Goal: Task Accomplishment & Management: Use online tool/utility

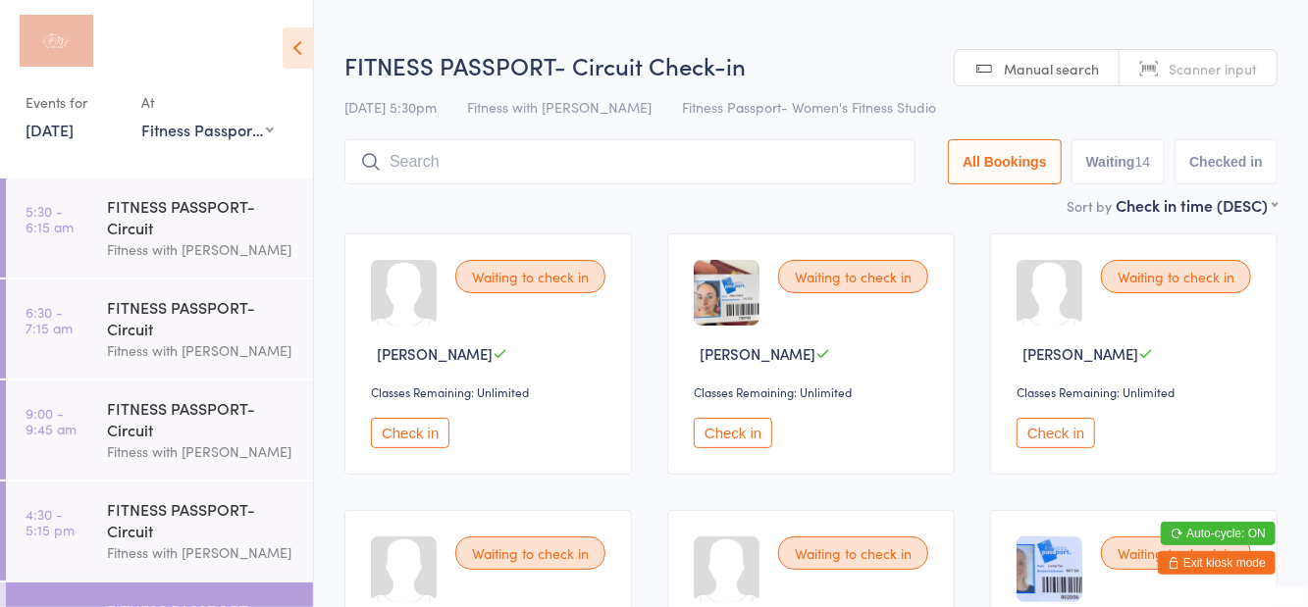
scroll to position [77, 0]
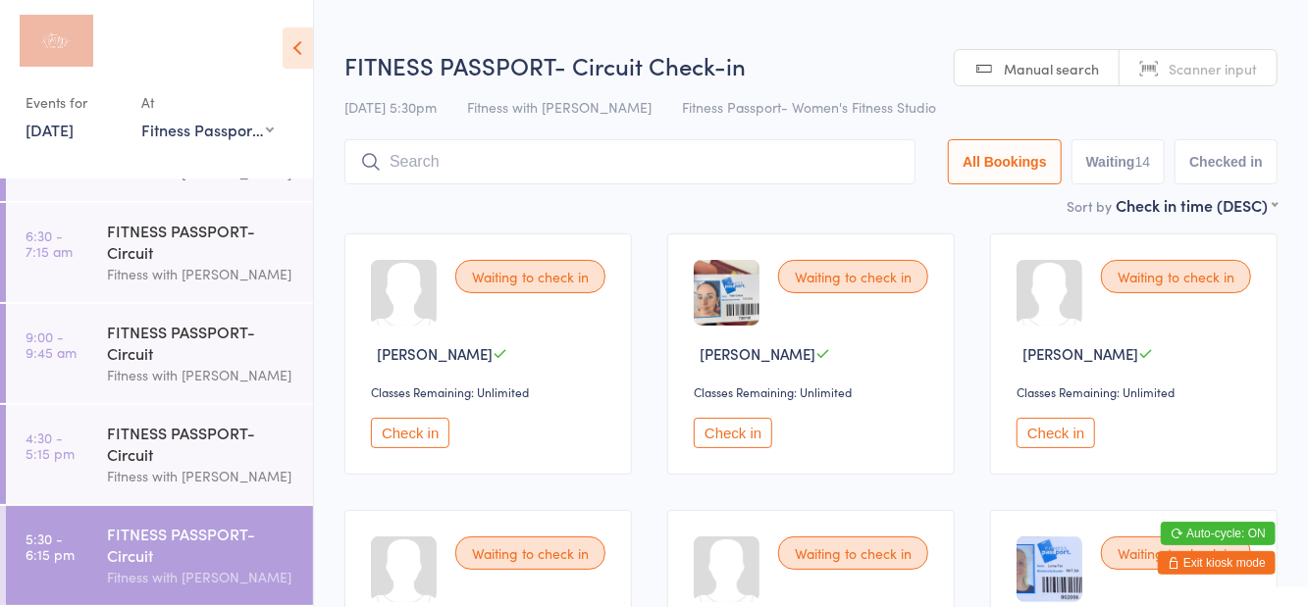
click at [1125, 170] on button "Waiting 14" at bounding box center [1118, 161] width 94 height 45
select select "0"
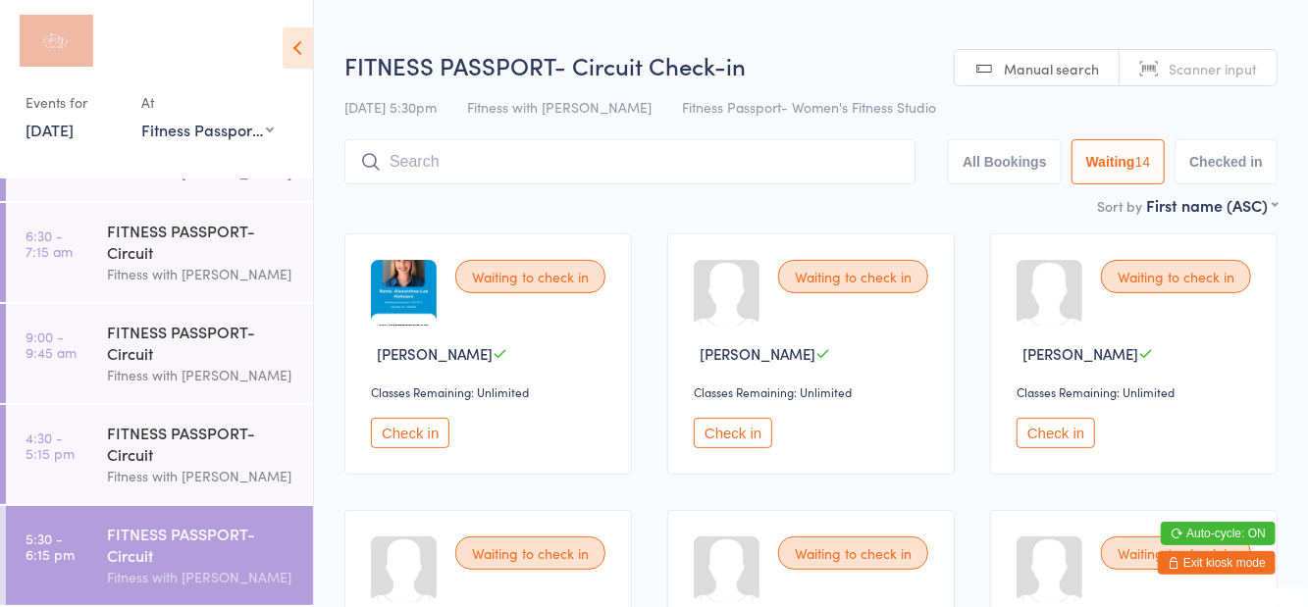
click at [308, 55] on icon at bounding box center [298, 47] width 30 height 41
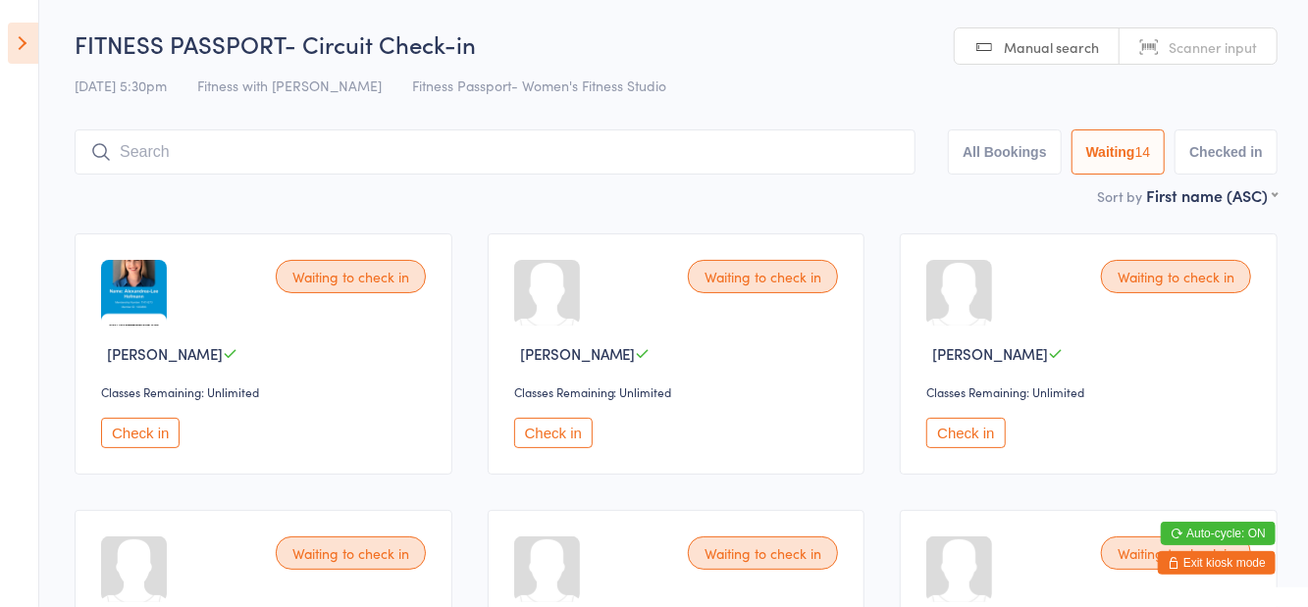
click at [557, 435] on button "Check in" at bounding box center [553, 433] width 78 height 30
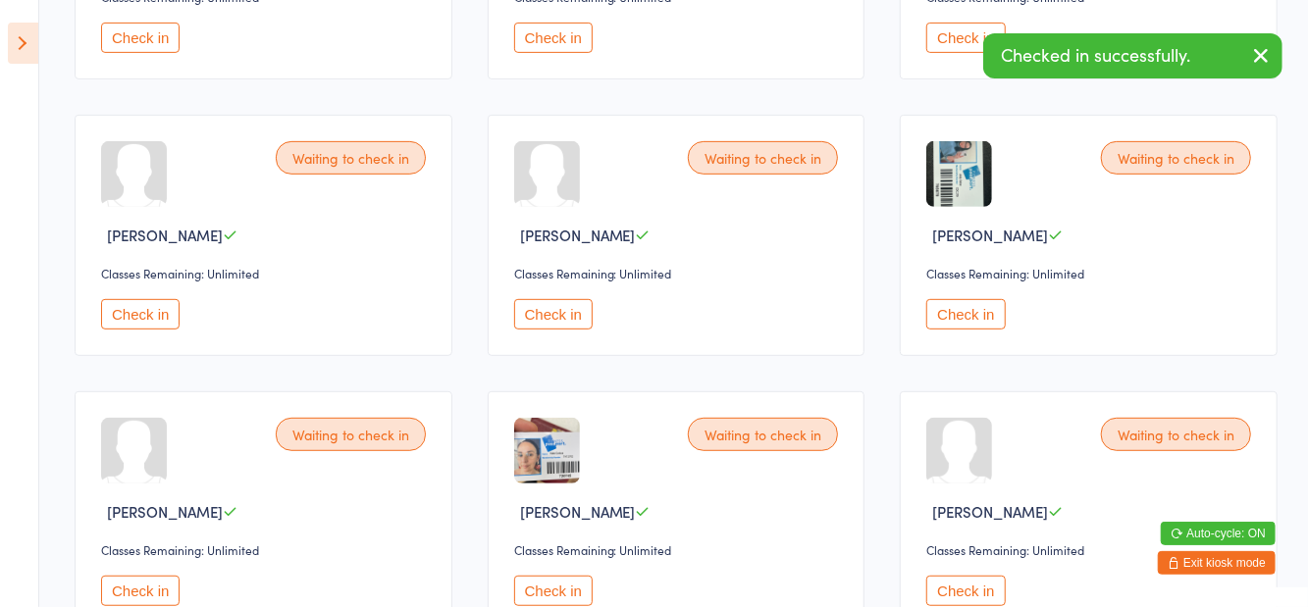
scroll to position [396, 0]
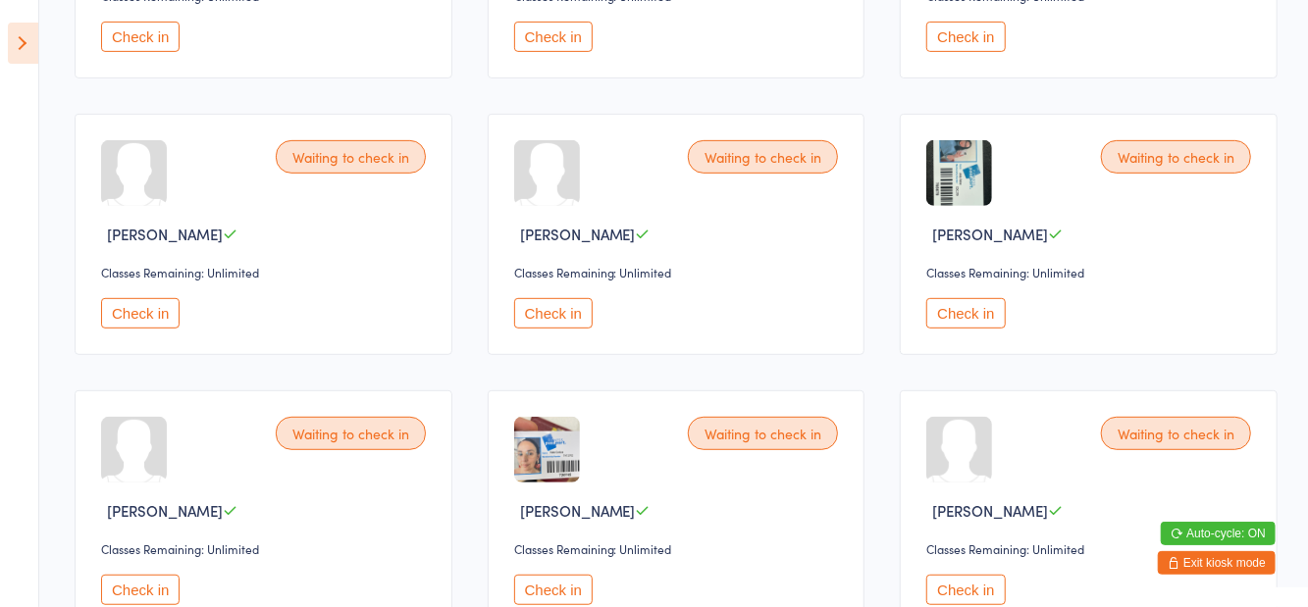
click at [152, 589] on button "Check in" at bounding box center [140, 590] width 78 height 30
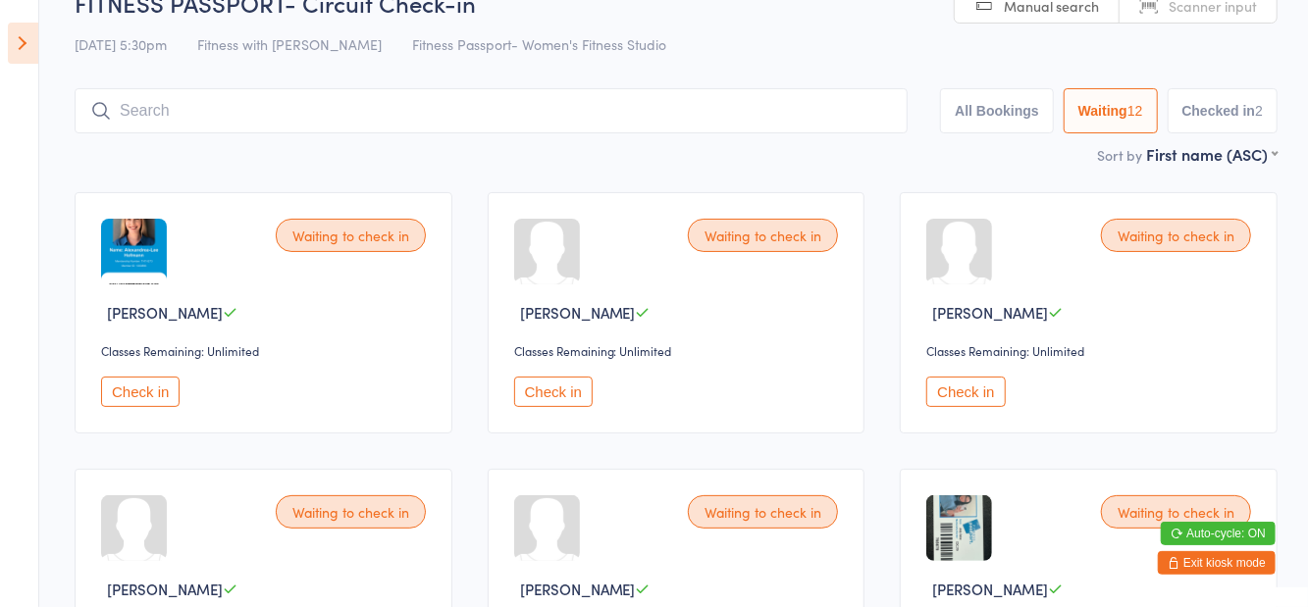
scroll to position [40, 0]
click at [942, 406] on button "Check in" at bounding box center [965, 393] width 78 height 30
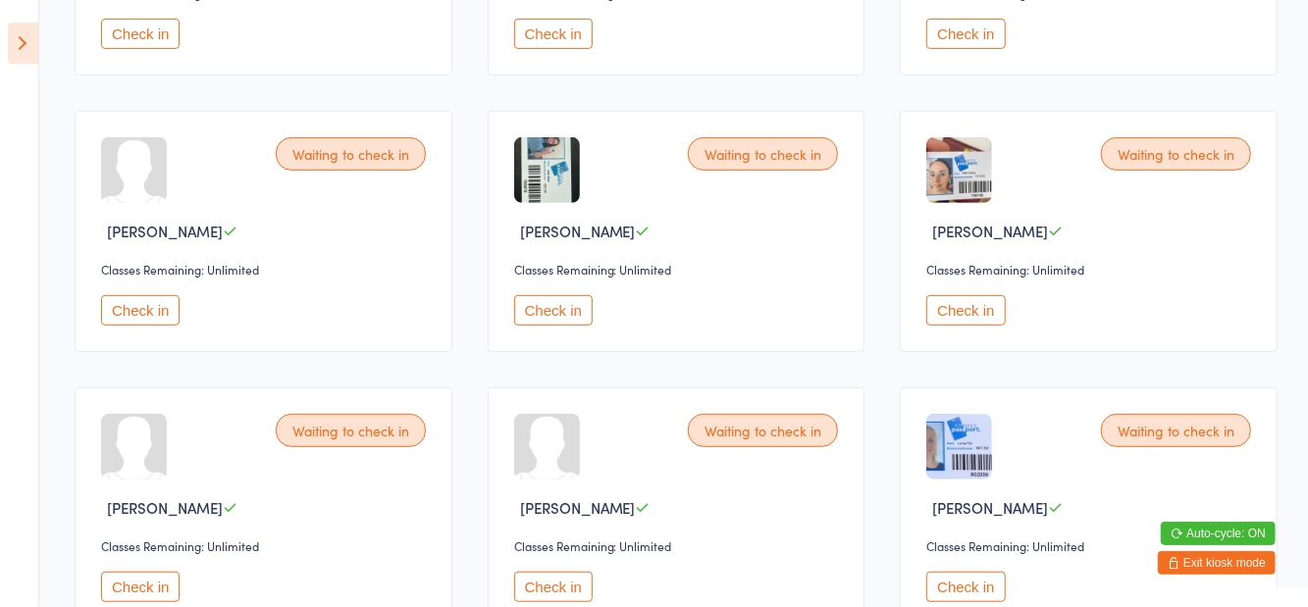
scroll to position [463, 0]
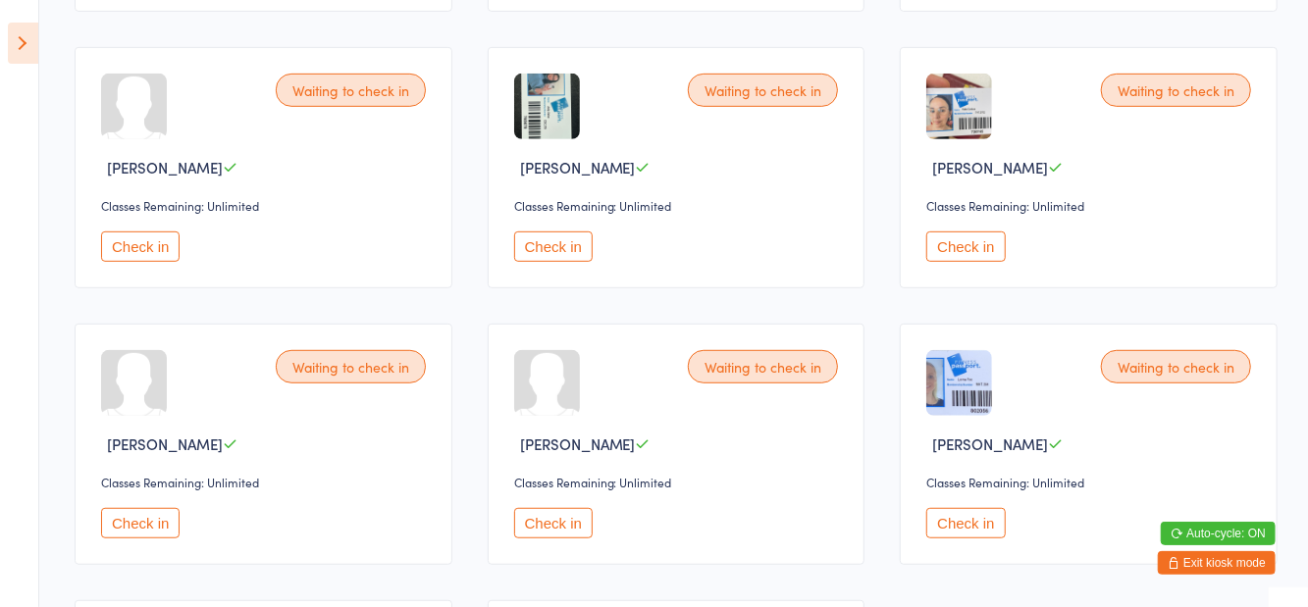
click at [989, 518] on button "Check in" at bounding box center [965, 523] width 78 height 30
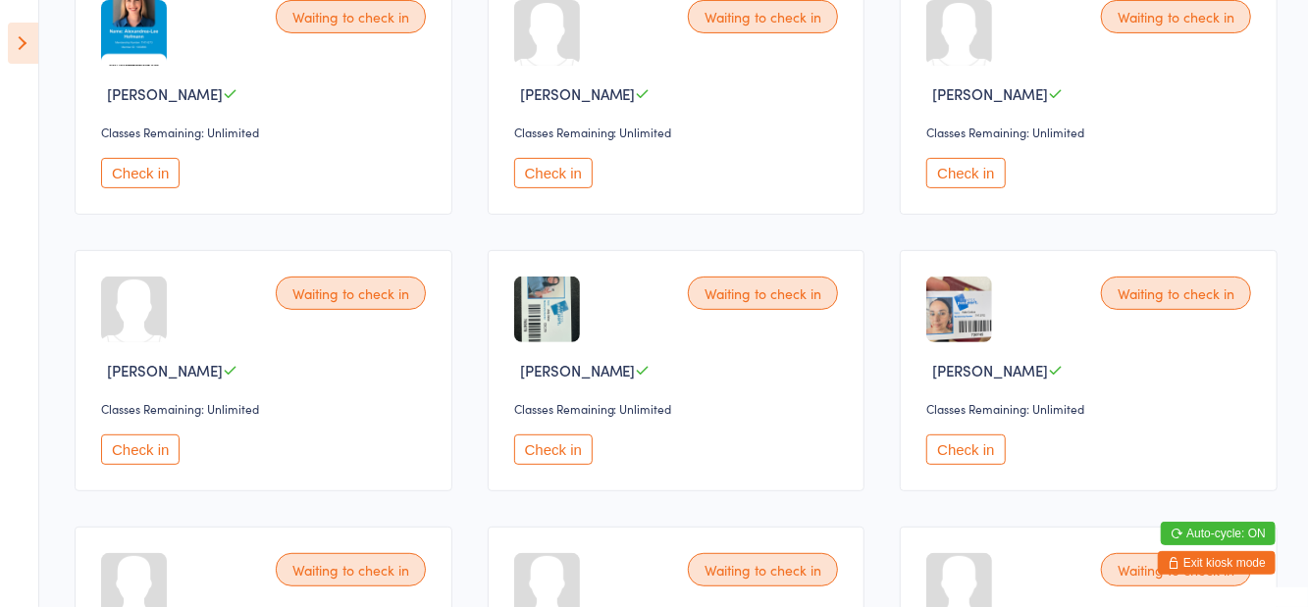
scroll to position [259, 0]
click at [532, 171] on button "Check in" at bounding box center [553, 174] width 78 height 30
click at [155, 456] on button "Check in" at bounding box center [140, 451] width 78 height 30
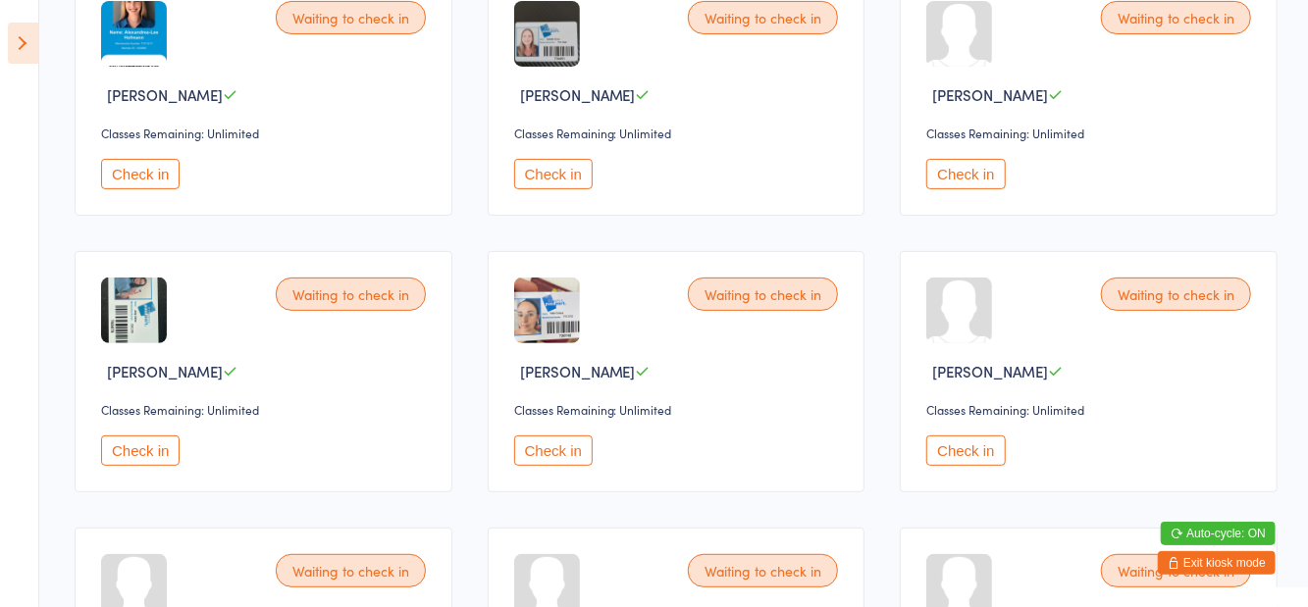
click at [155, 461] on button "Check in" at bounding box center [140, 451] width 78 height 30
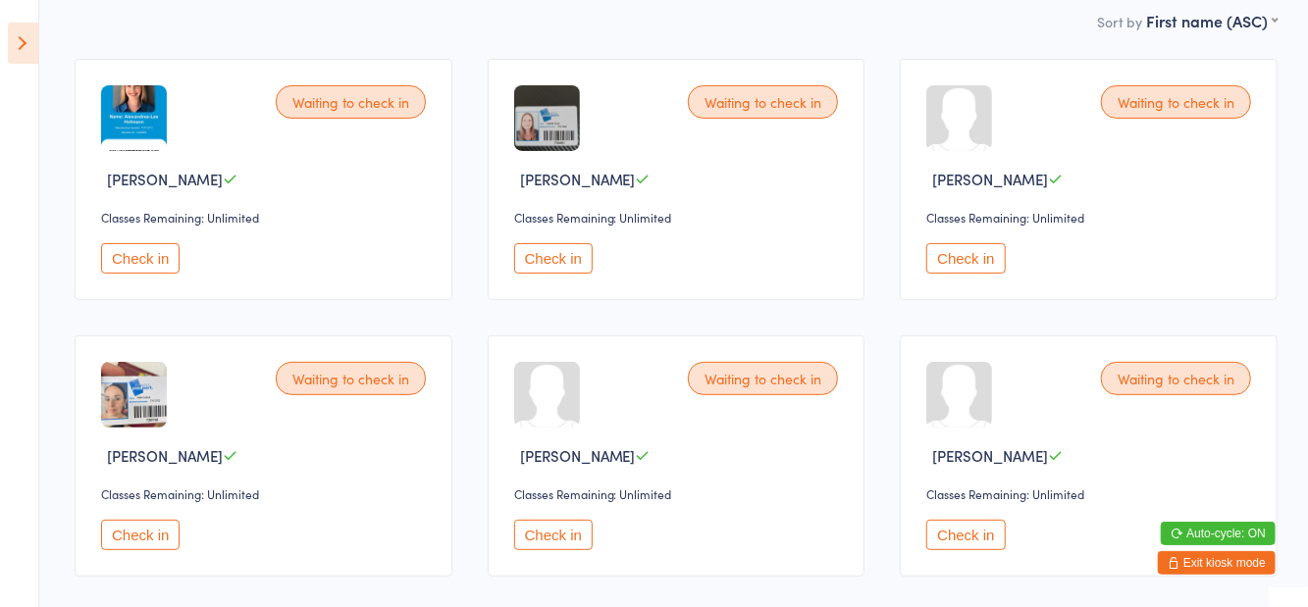
scroll to position [0, 0]
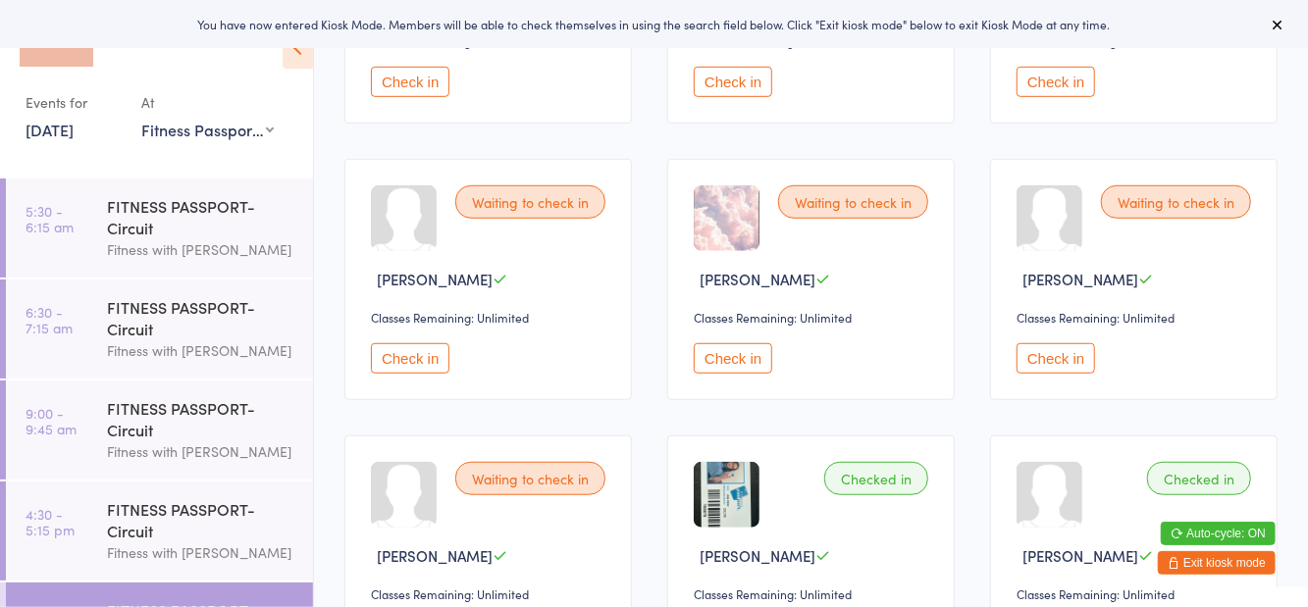
scroll to position [628, 0]
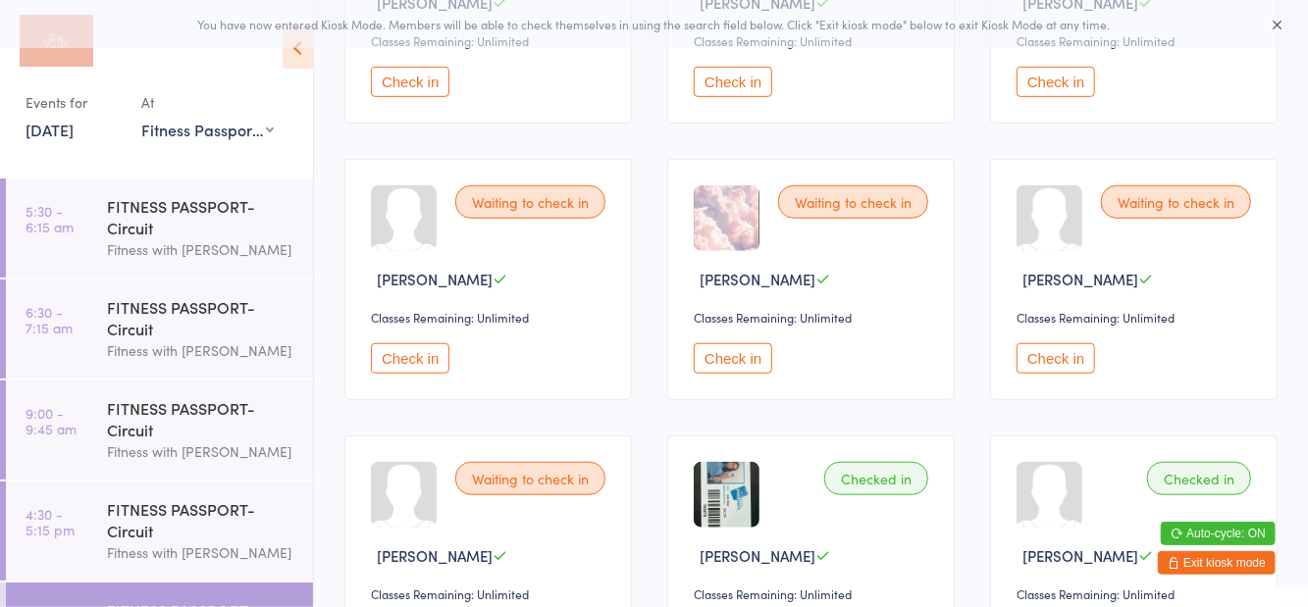
click at [712, 355] on button "Check in" at bounding box center [733, 358] width 78 height 30
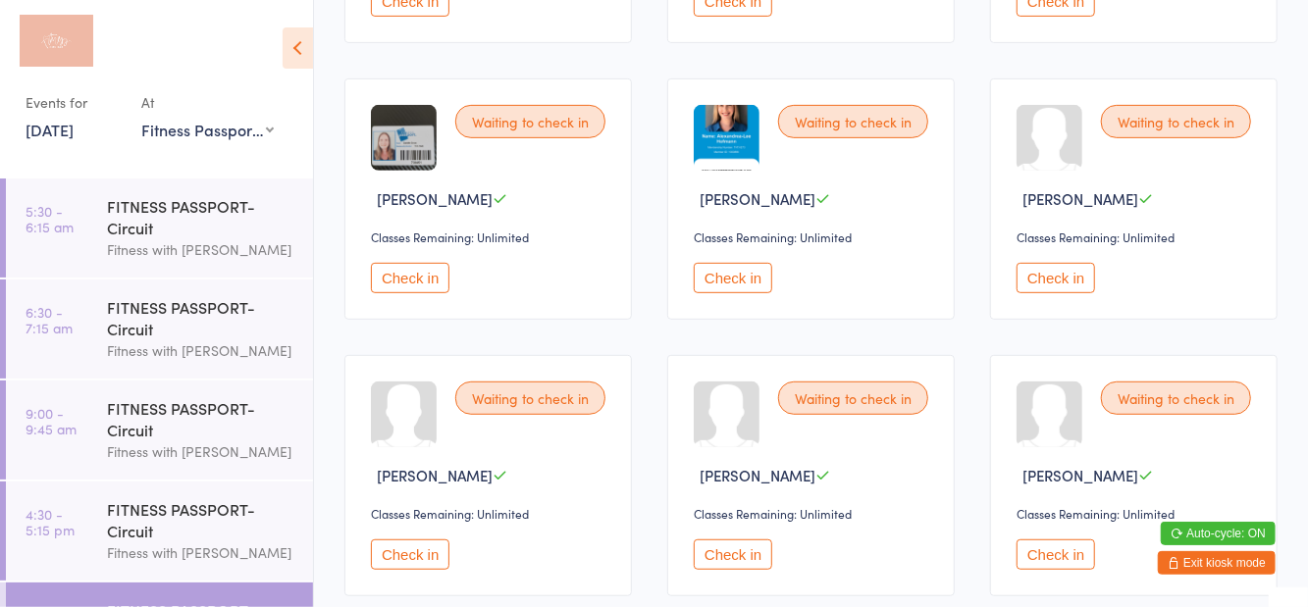
scroll to position [398, 0]
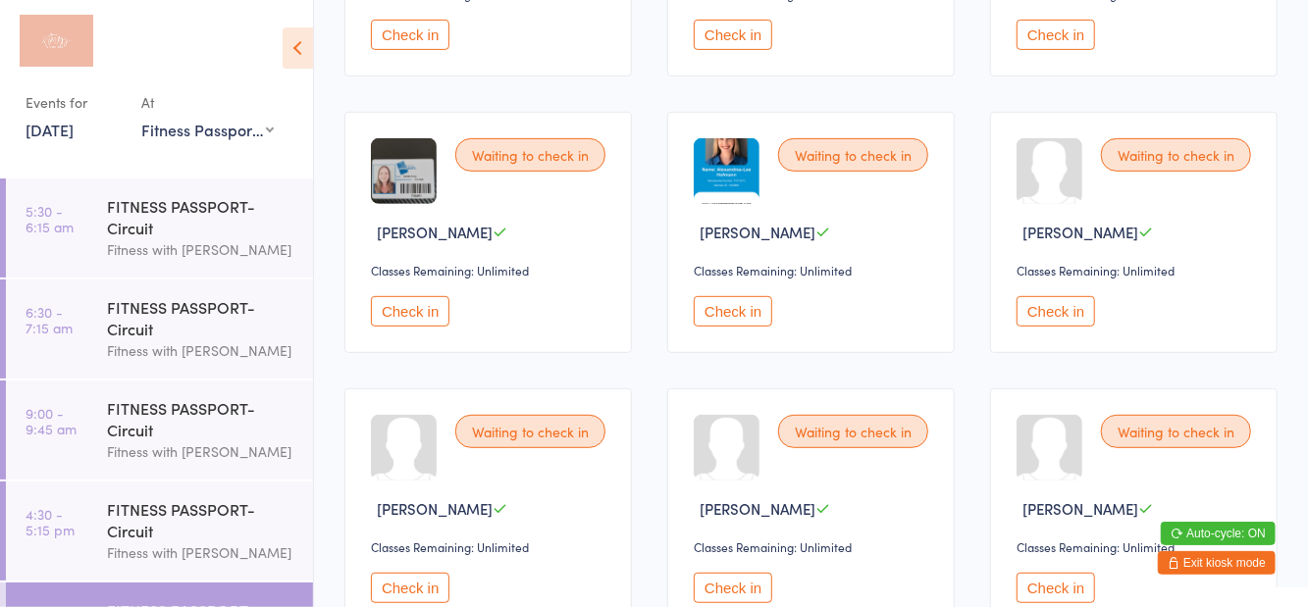
click at [706, 322] on button "Check in" at bounding box center [733, 311] width 78 height 30
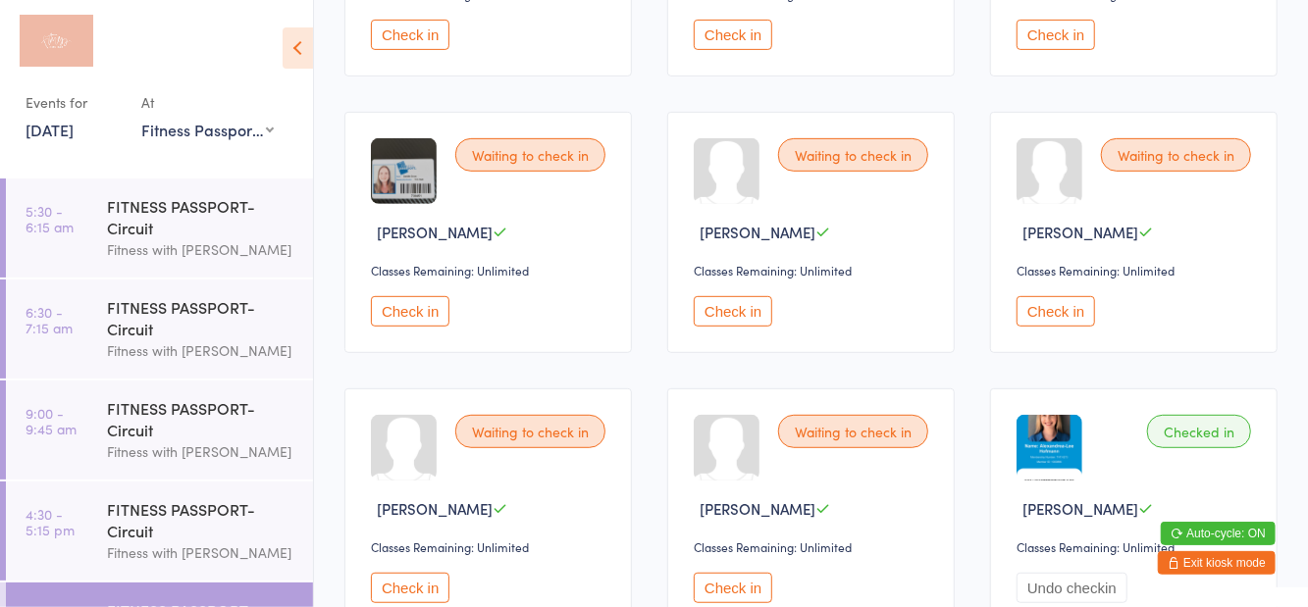
click at [398, 316] on button "Check in" at bounding box center [410, 311] width 78 height 30
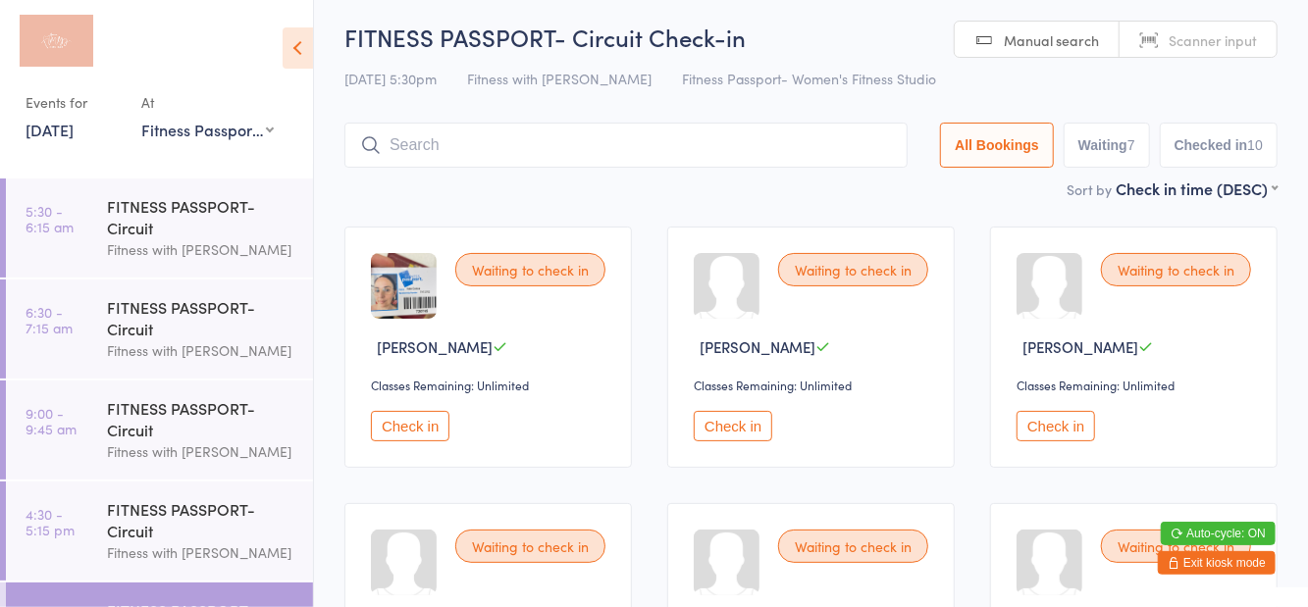
scroll to position [0, 0]
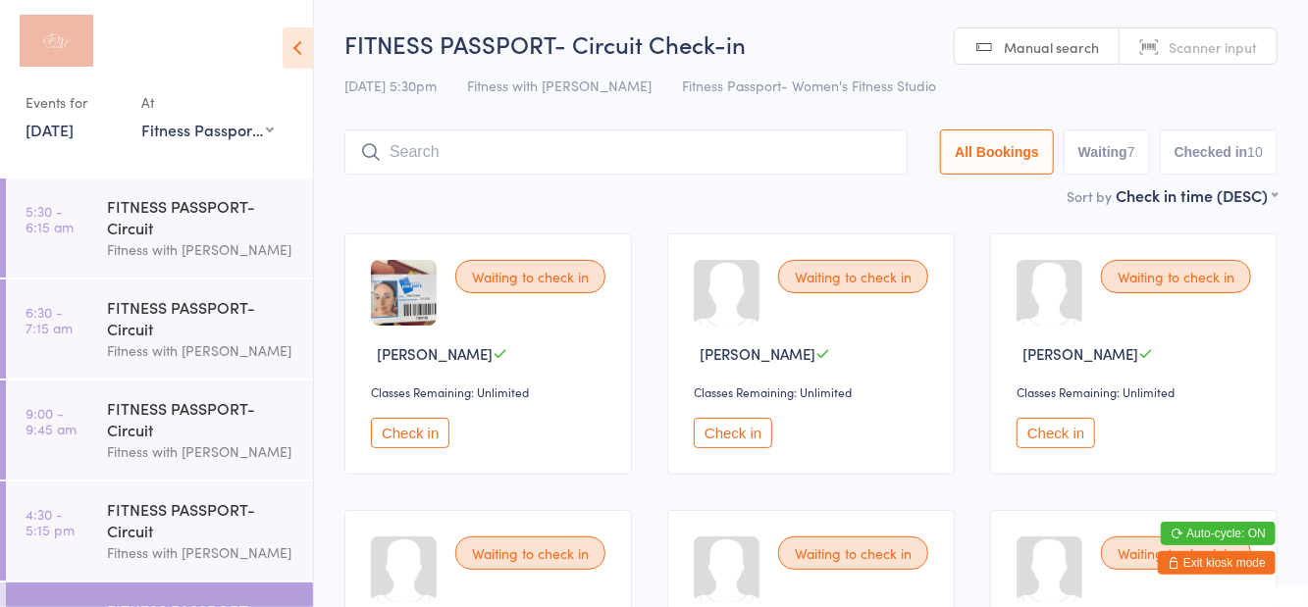
click at [417, 447] on button "Check in" at bounding box center [410, 433] width 78 height 30
click at [407, 435] on button "Check in" at bounding box center [410, 433] width 78 height 30
click at [575, 159] on input "search" at bounding box center [625, 152] width 563 height 45
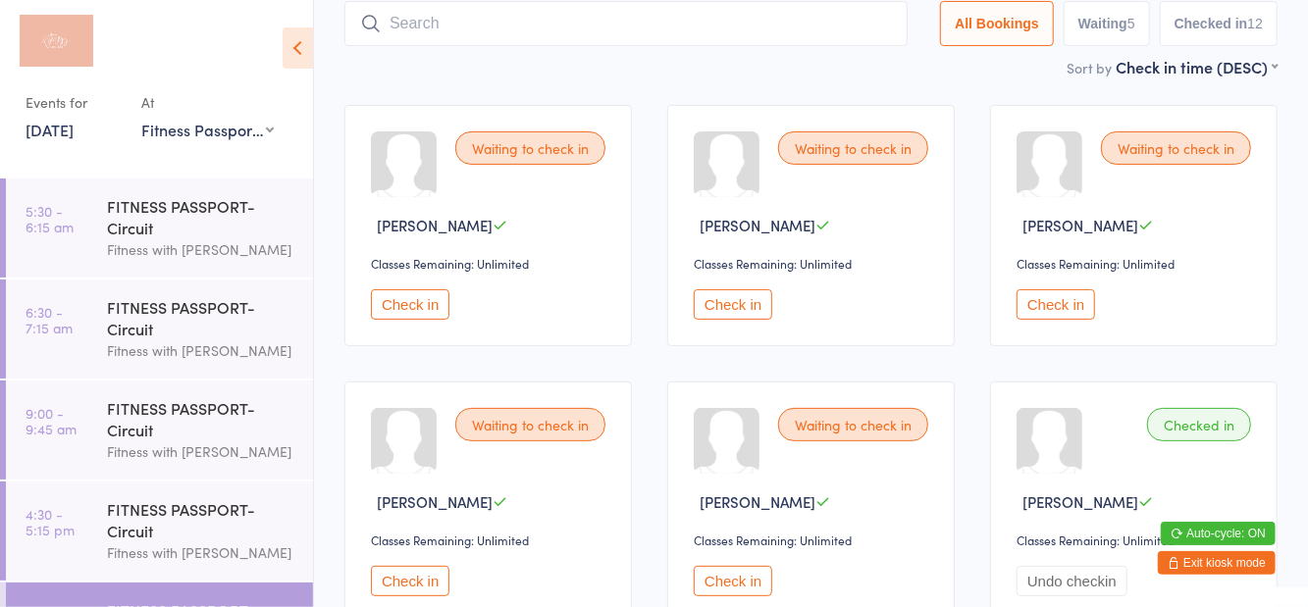
scroll to position [131, 0]
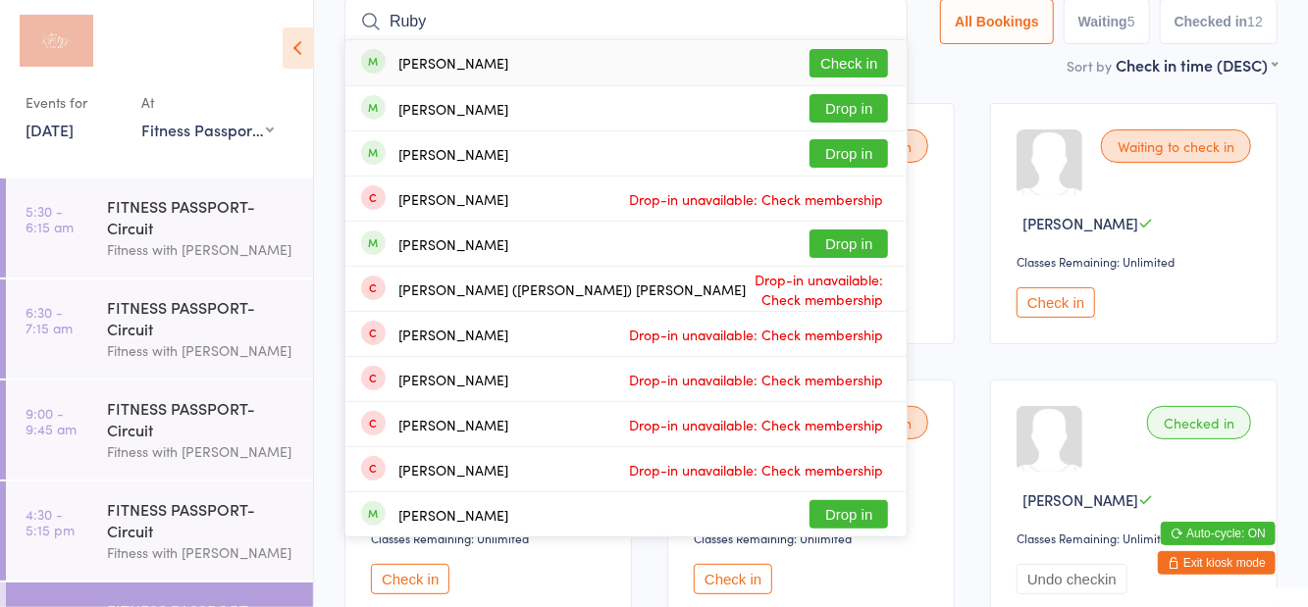
type input "Ruby"
click at [851, 76] on button "Check in" at bounding box center [848, 63] width 78 height 28
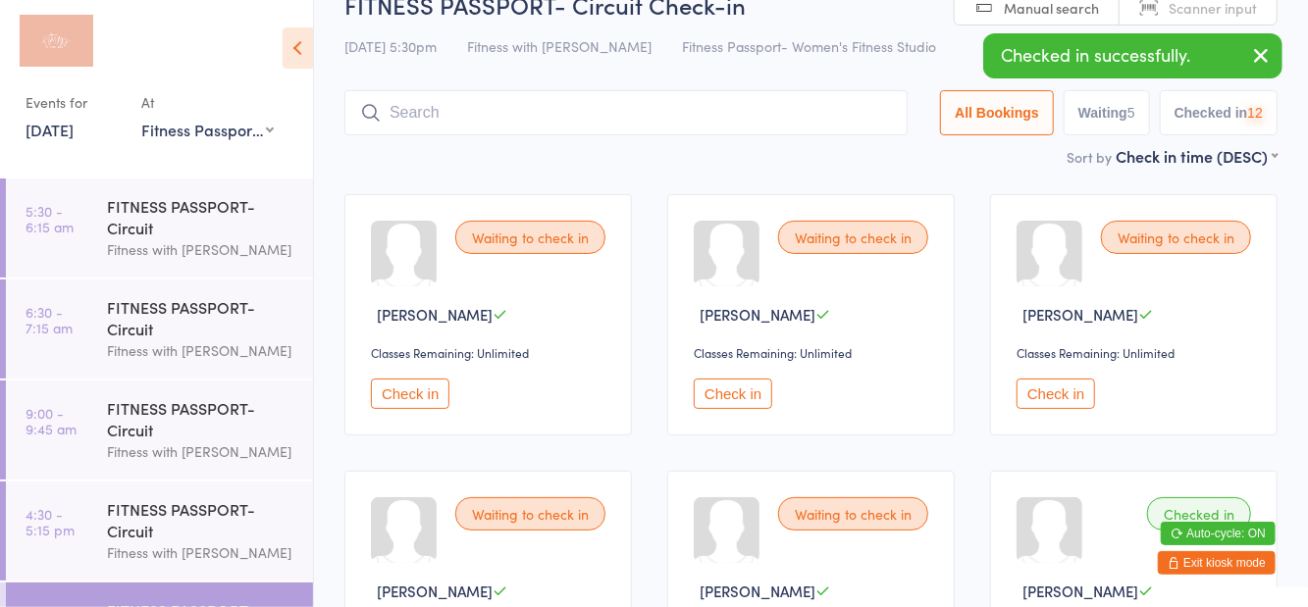
scroll to position [22, 0]
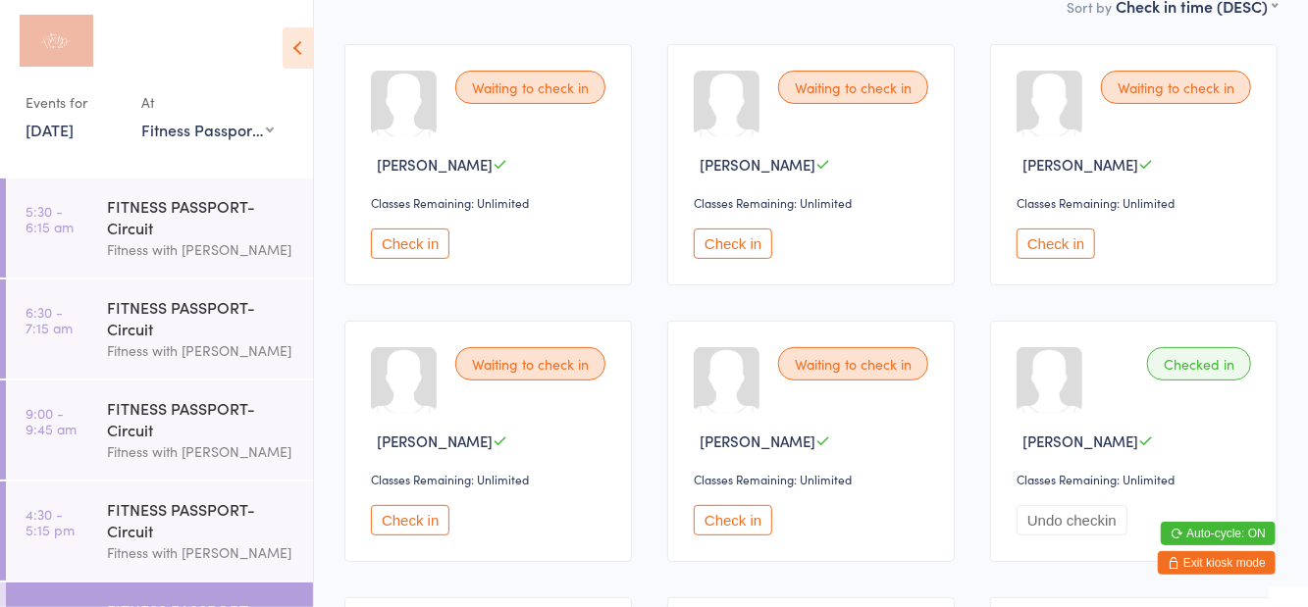
scroll to position [196, 0]
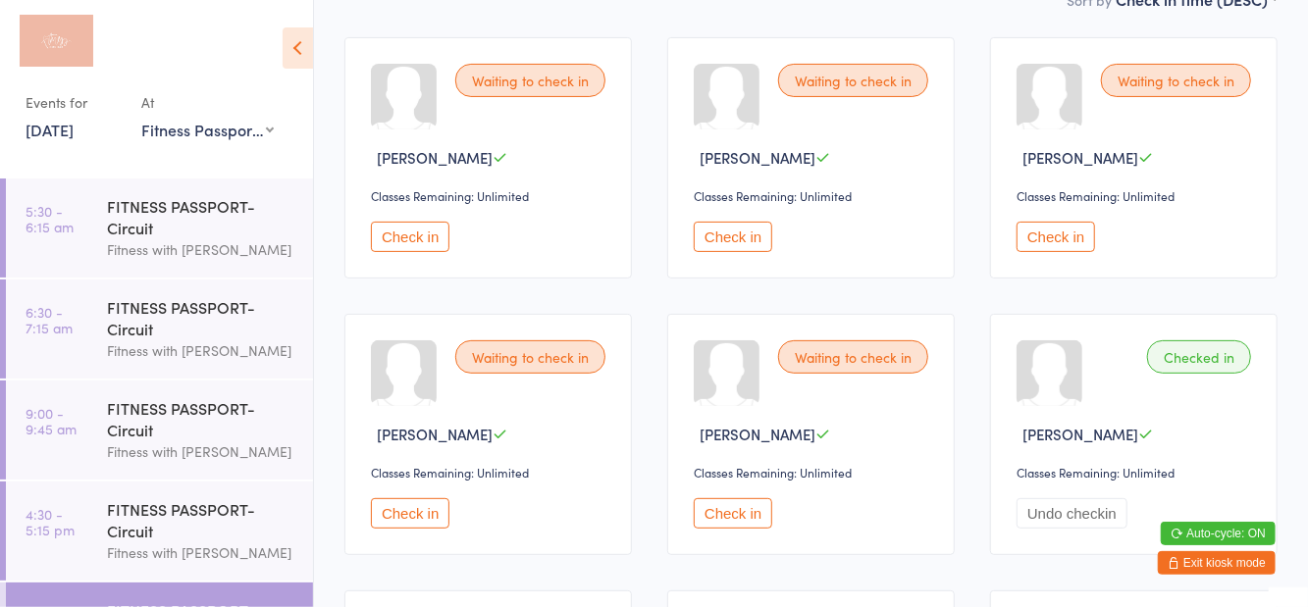
click at [734, 519] on button "Check in" at bounding box center [733, 513] width 78 height 30
click at [1052, 277] on div "Waiting to check in Natalie Paul Classes Remaining: Unlimited Check in" at bounding box center [1133, 157] width 287 height 241
click at [1045, 263] on div "Waiting to check in Natalie Paul Classes Remaining: Unlimited Check in" at bounding box center [1133, 157] width 287 height 241
click at [1044, 232] on button "Check in" at bounding box center [1056, 237] width 78 height 30
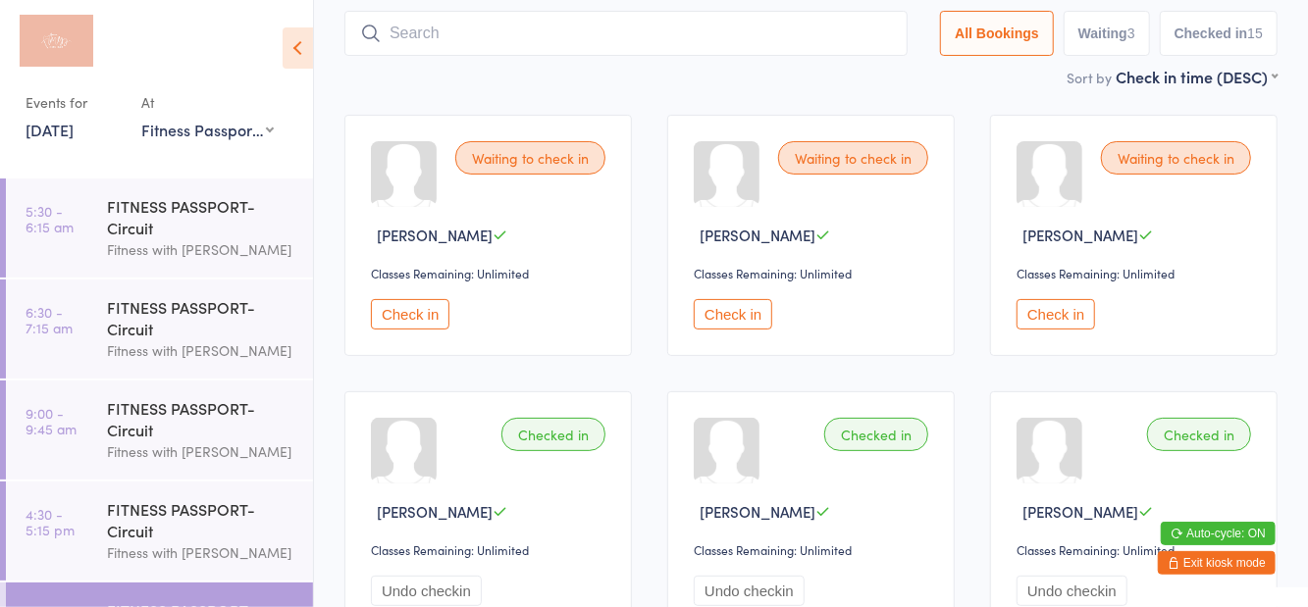
scroll to position [0, 0]
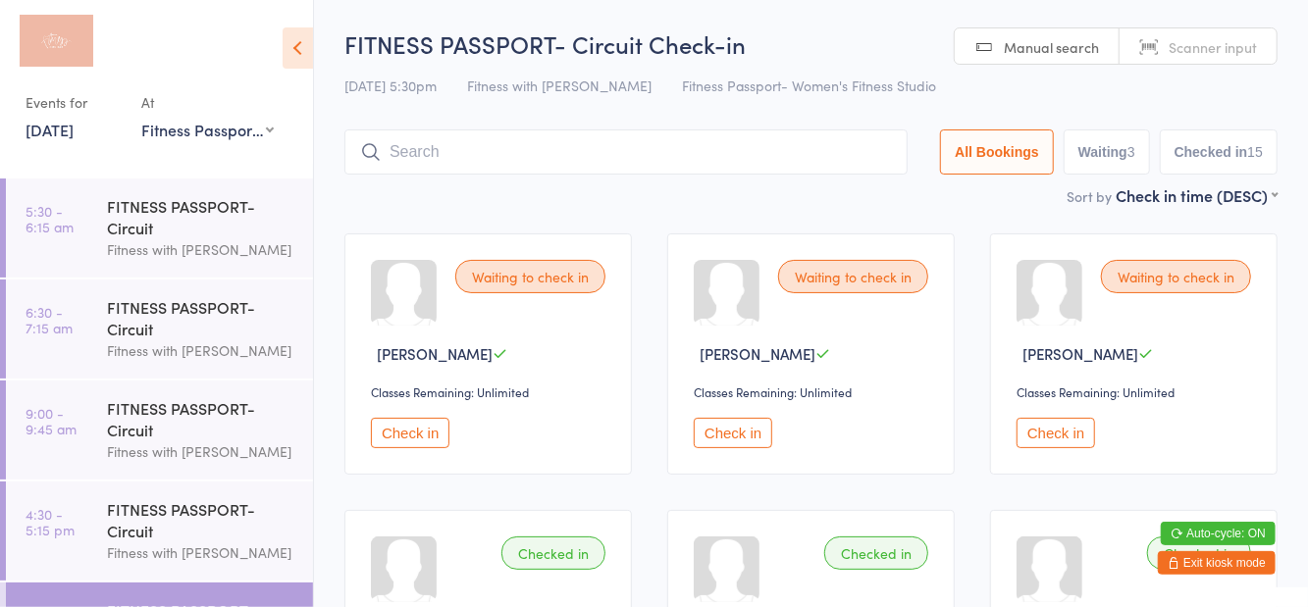
click at [579, 144] on input "search" at bounding box center [625, 152] width 563 height 45
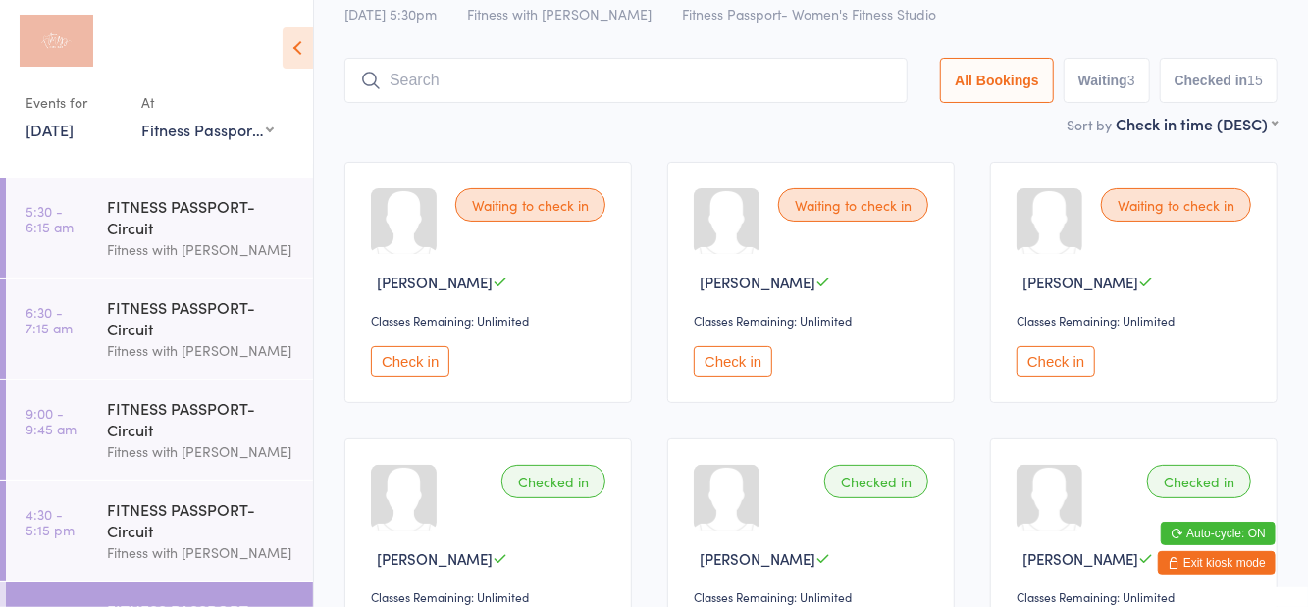
scroll to position [131, 0]
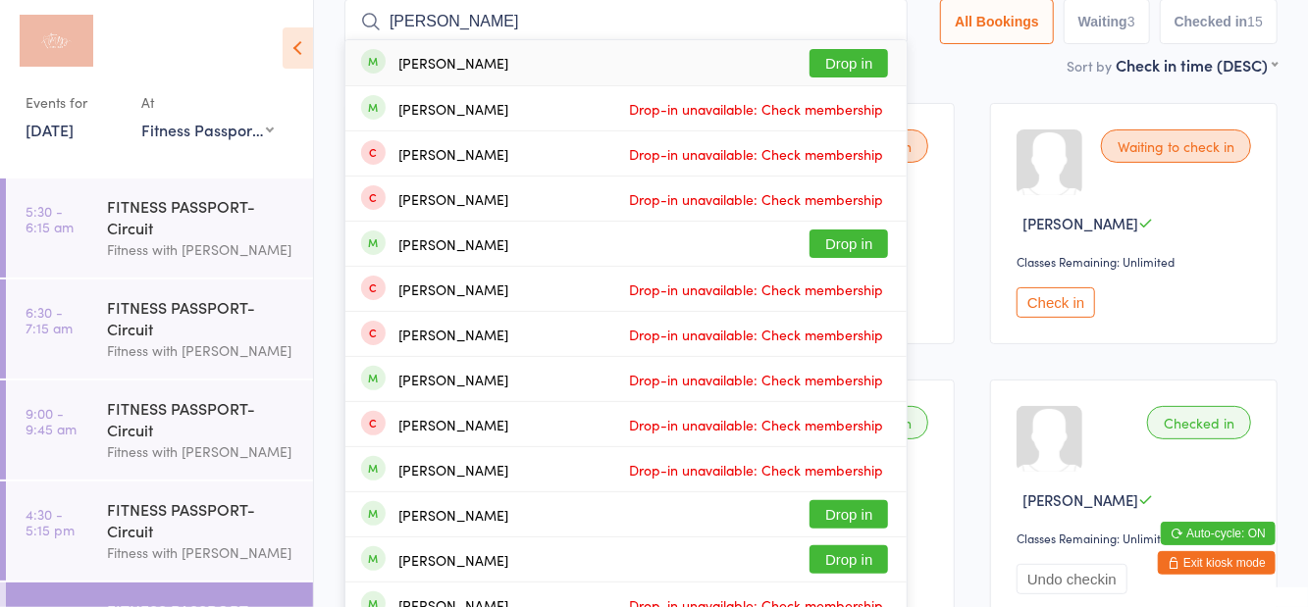
type input "Marica"
click at [872, 69] on button "Drop in" at bounding box center [848, 63] width 78 height 28
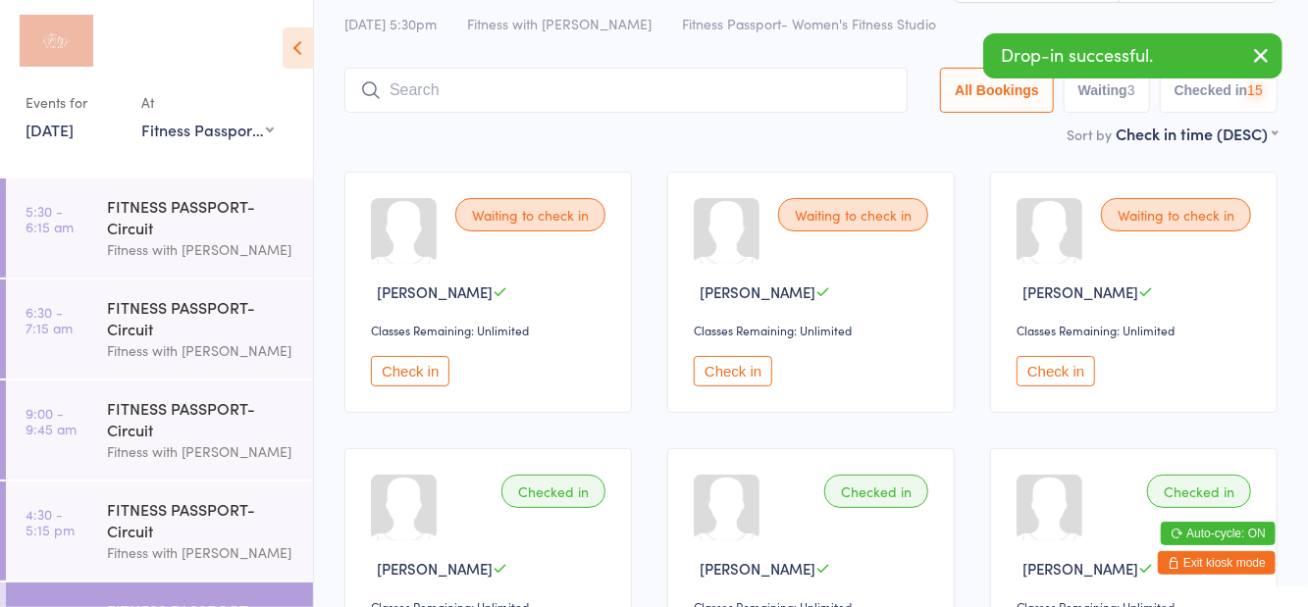
scroll to position [22, 0]
